Goal: Find specific page/section: Find specific page/section

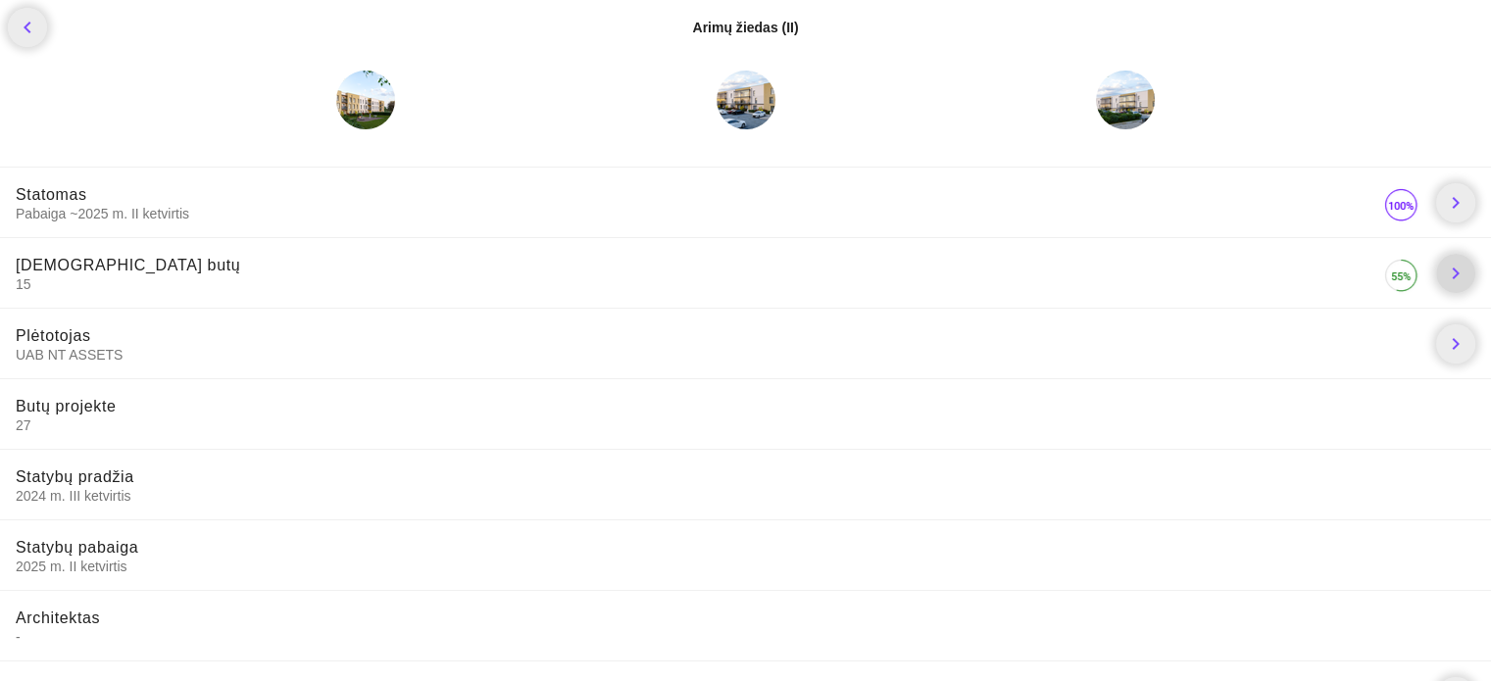
click at [1467, 266] on link "chevron_right" at bounding box center [1455, 273] width 39 height 39
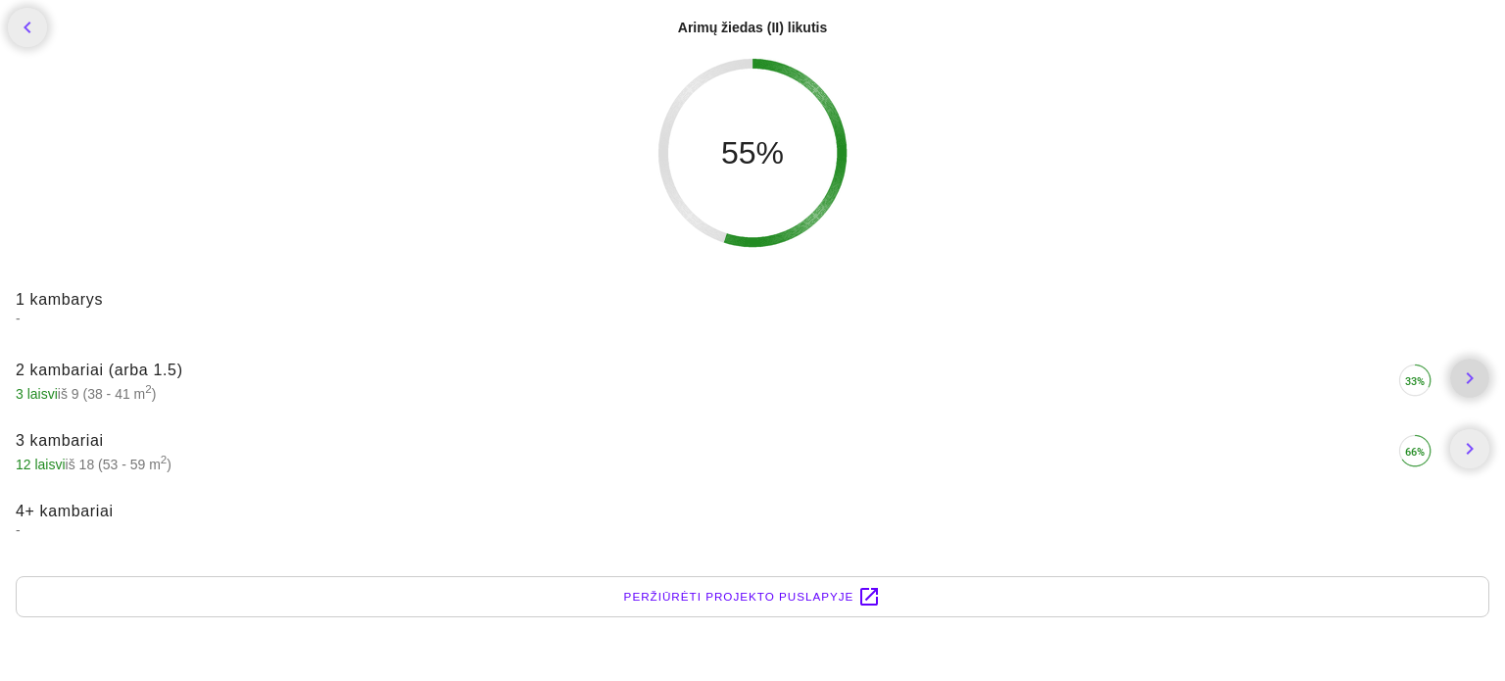
click at [1458, 376] on icon "chevron_right" at bounding box center [1470, 379] width 24 height 24
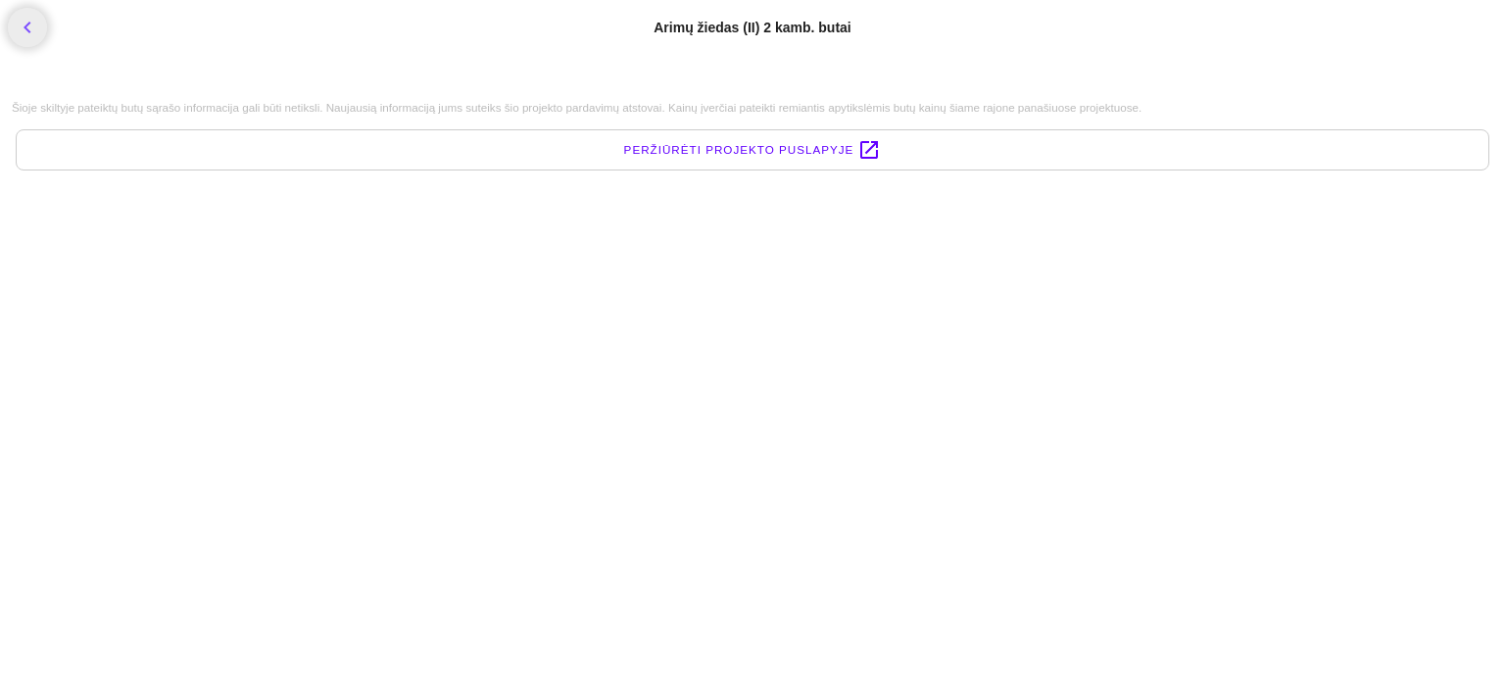
click at [768, 152] on span "Peržiūrėti projekto puslapyje" at bounding box center [739, 150] width 230 height 20
